Goal: Task Accomplishment & Management: Use online tool/utility

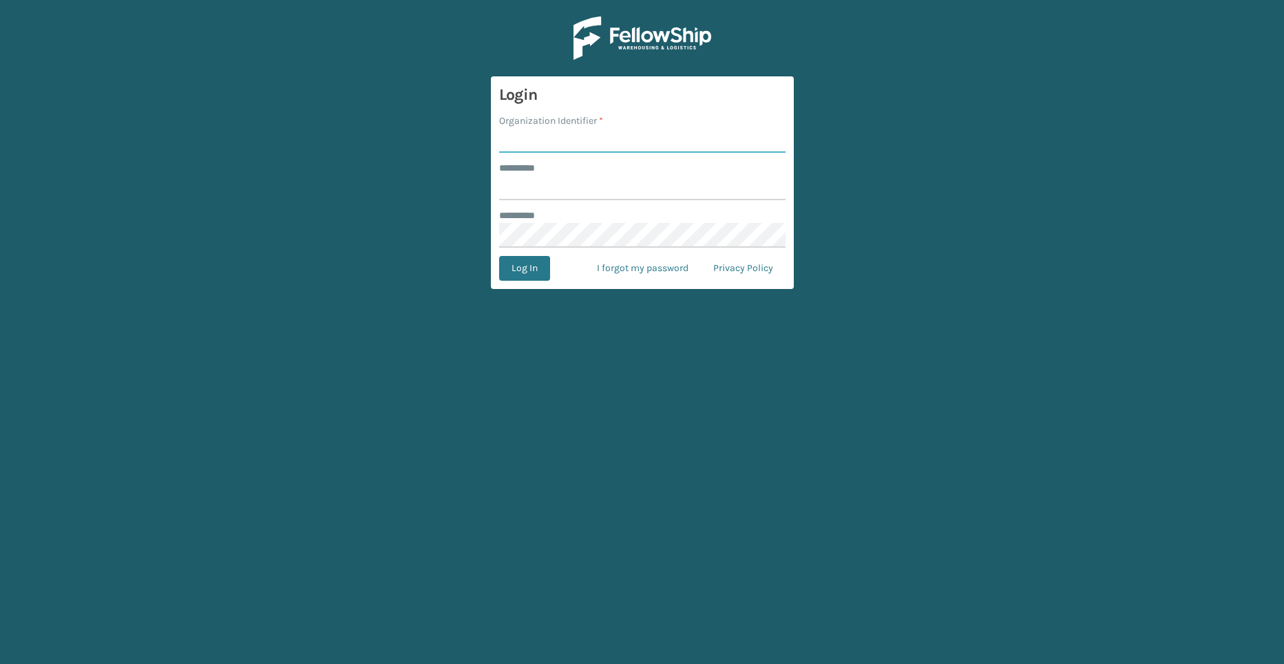
click at [601, 143] on input "Organization Identifier *" at bounding box center [642, 140] width 286 height 25
type input "Brightech"
type input "*********"
click at [534, 274] on button "Log In" at bounding box center [524, 268] width 51 height 25
